Goal: Transaction & Acquisition: Obtain resource

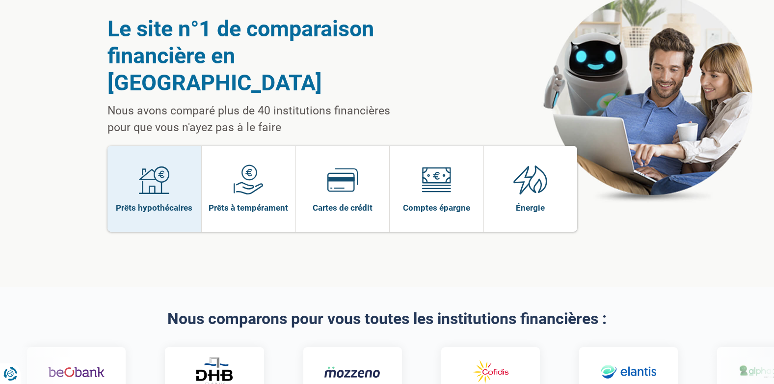
click at [155, 202] on span "Prêts hypothécaires" at bounding box center [154, 207] width 77 height 11
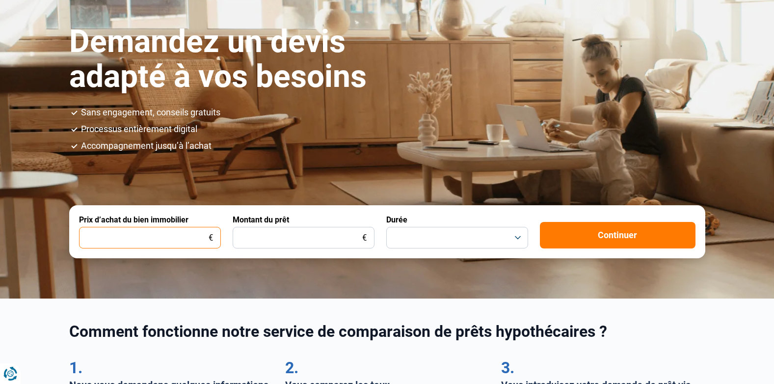
click at [166, 232] on input "Prix d’achat du bien immobilier" at bounding box center [150, 238] width 142 height 22
type input "190.000"
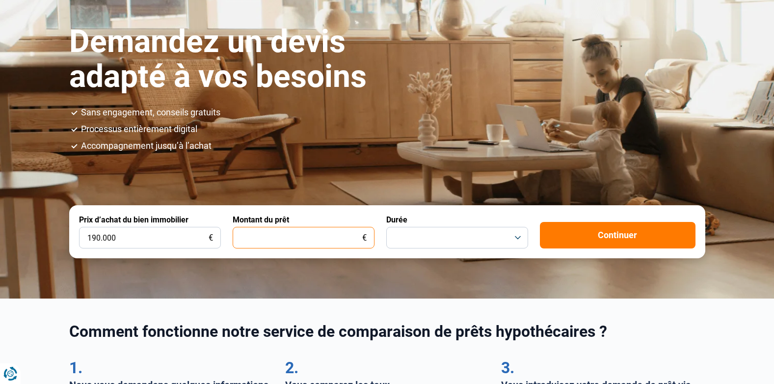
click at [273, 234] on input "Montant du prêt" at bounding box center [304, 238] width 142 height 22
type input "300.000"
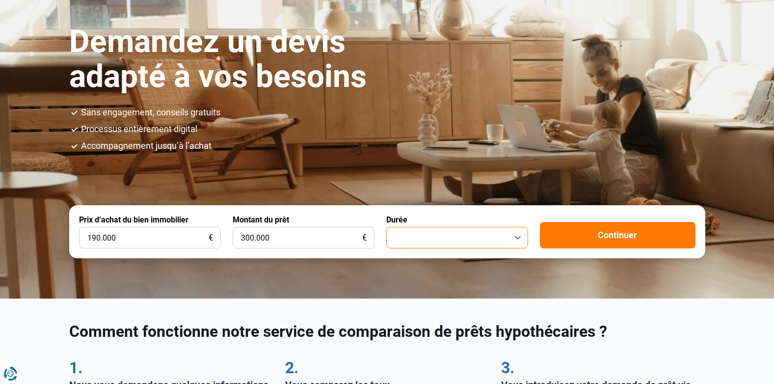
click at [492, 234] on button "button" at bounding box center [457, 238] width 142 height 22
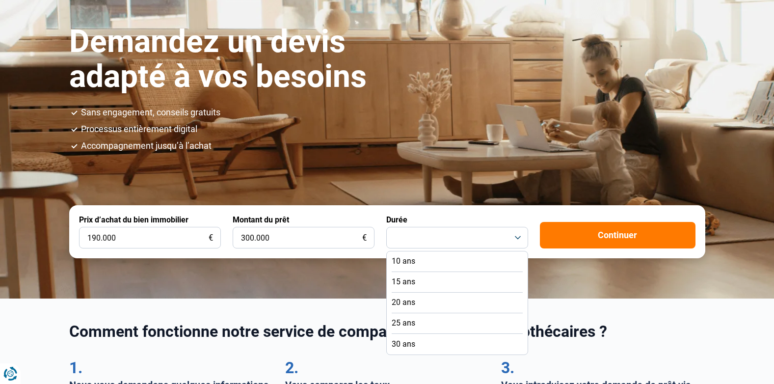
click at [410, 301] on span "20 ans" at bounding box center [404, 302] width 24 height 11
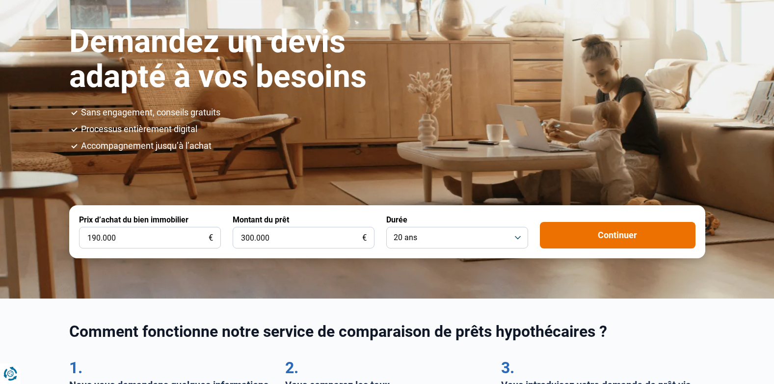
click at [633, 232] on button "Continuer" at bounding box center [618, 235] width 156 height 27
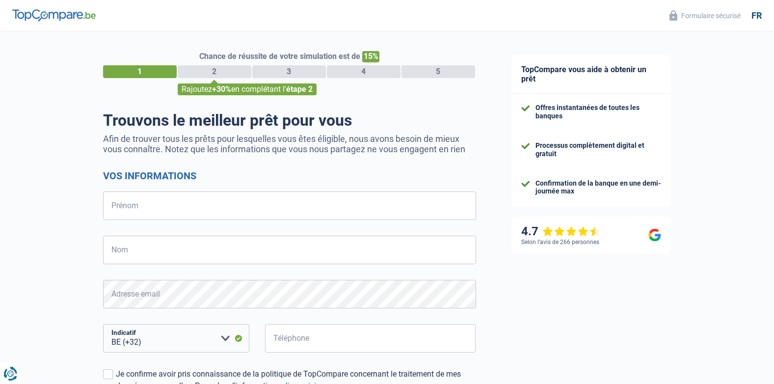
select select "32"
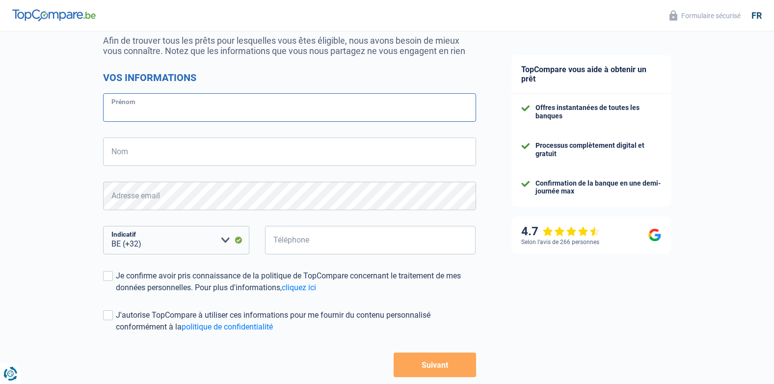
click at [145, 109] on input "Prénom" at bounding box center [289, 107] width 373 height 28
type input "[PERSON_NAME]"
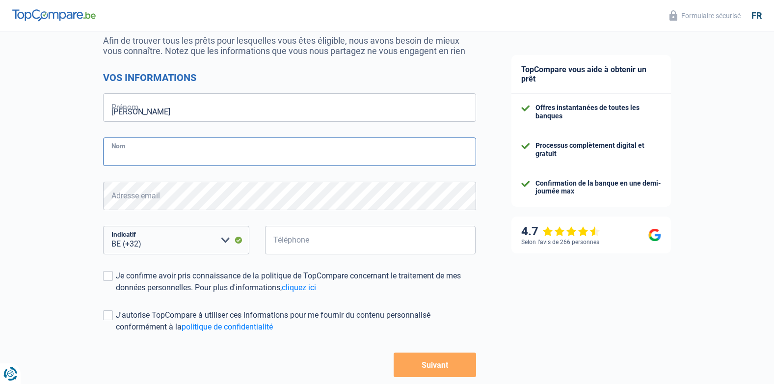
type input "pozin"
type input "673139127"
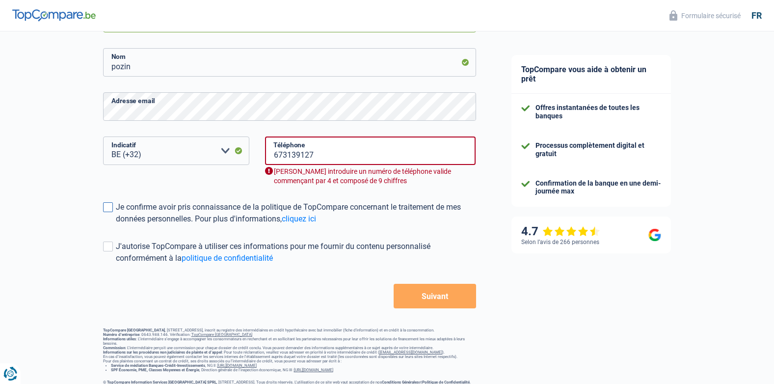
scroll to position [196, 0]
